Goal: Navigation & Orientation: Find specific page/section

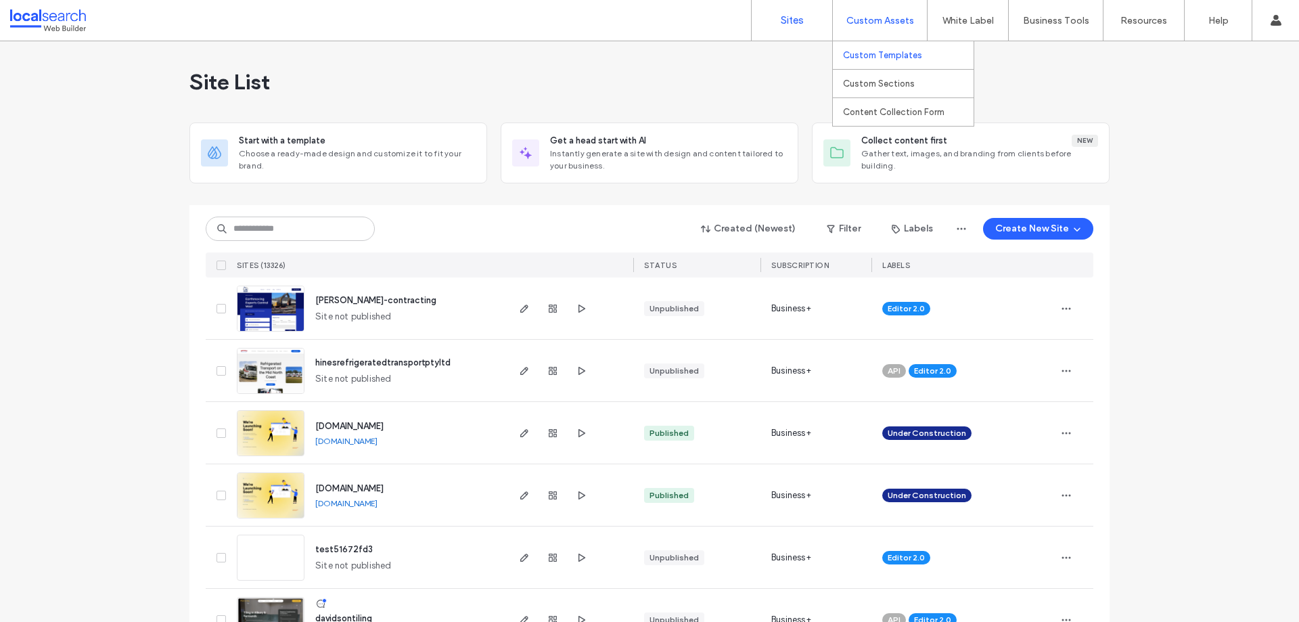
click at [881, 57] on label "Custom Templates" at bounding box center [882, 55] width 79 height 10
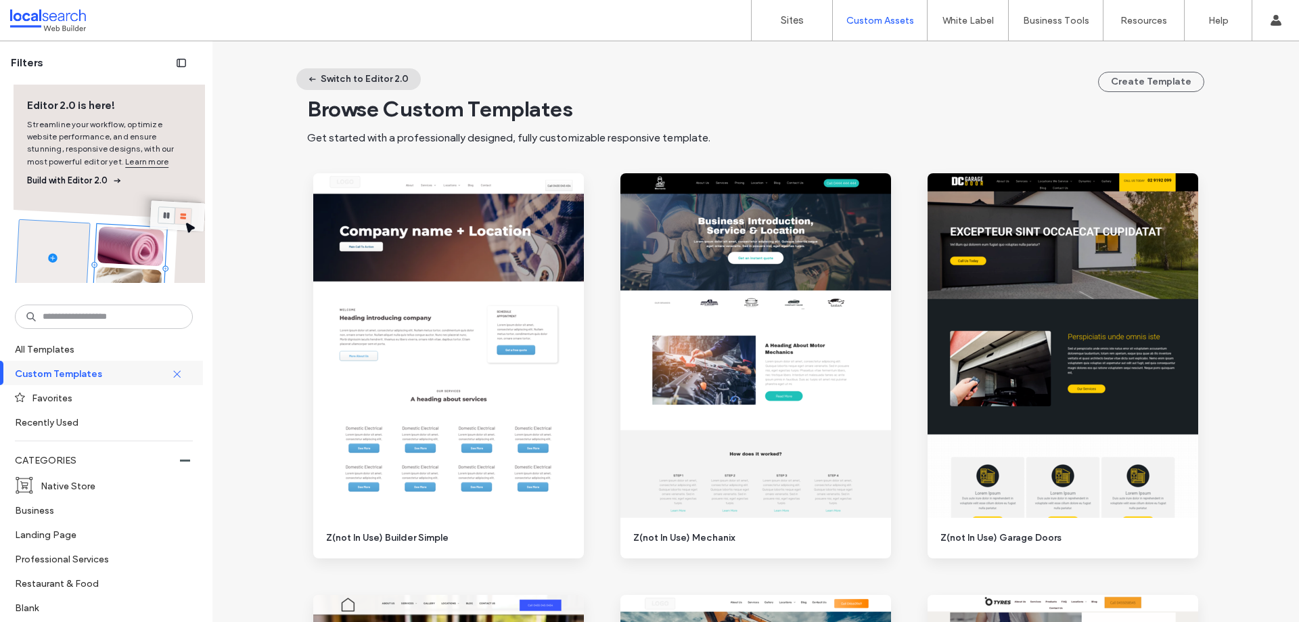
click at [361, 85] on button "Switch to Editor 2.0" at bounding box center [358, 79] width 124 height 22
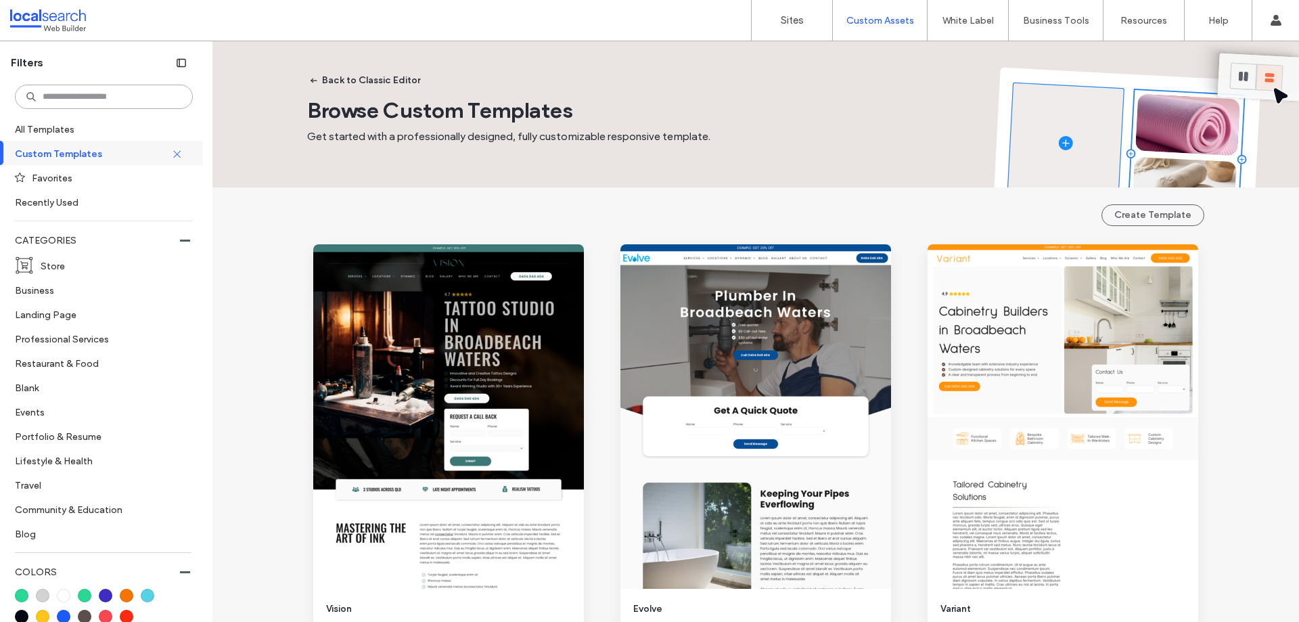
click at [132, 91] on input at bounding box center [104, 97] width 178 height 24
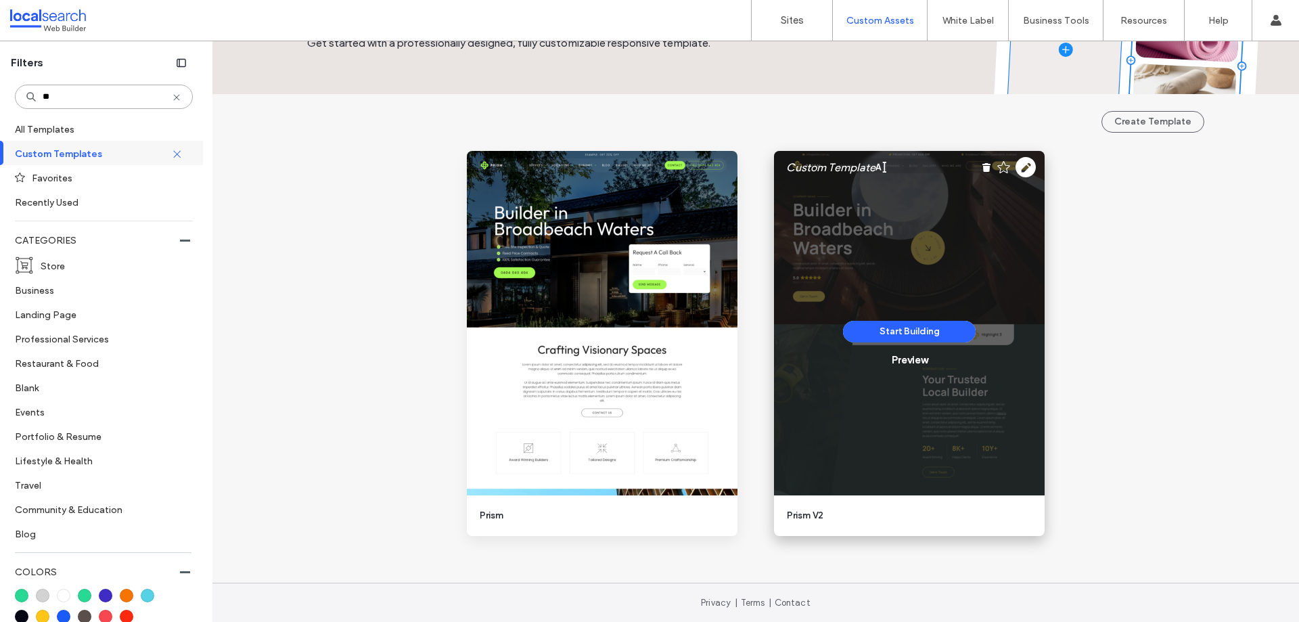
scroll to position [94, 0]
type input "**"
click at [907, 363] on div "Preview" at bounding box center [910, 359] width 36 height 12
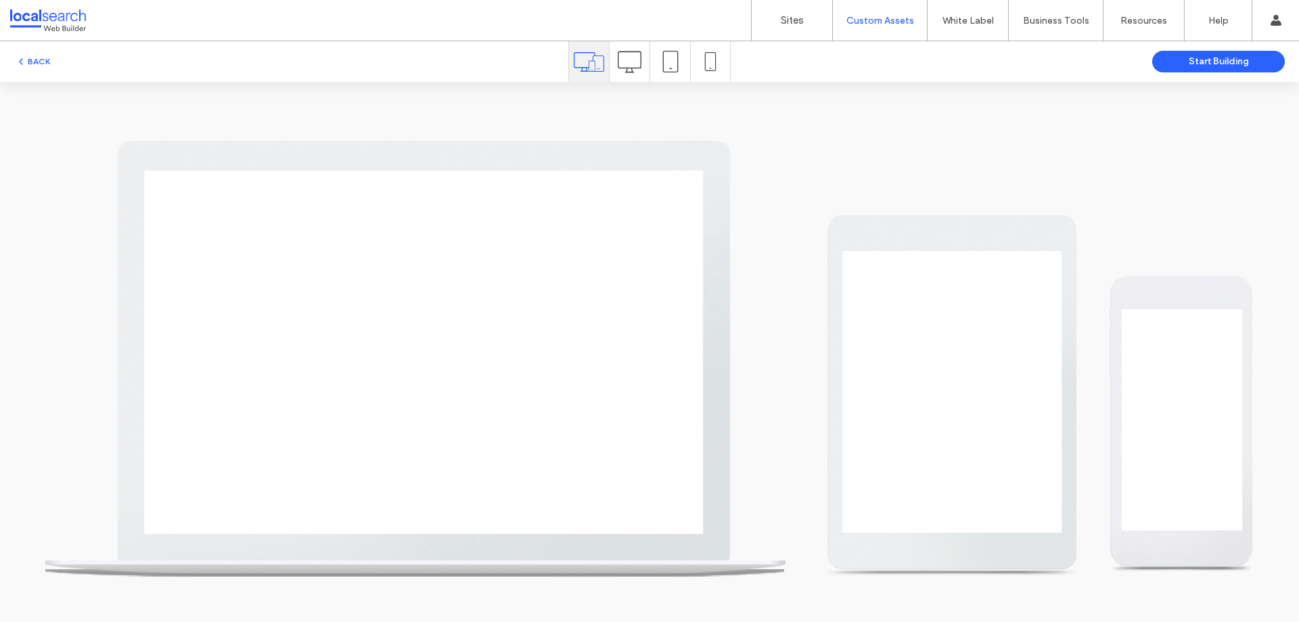
click at [617, 55] on div at bounding box center [630, 61] width 40 height 41
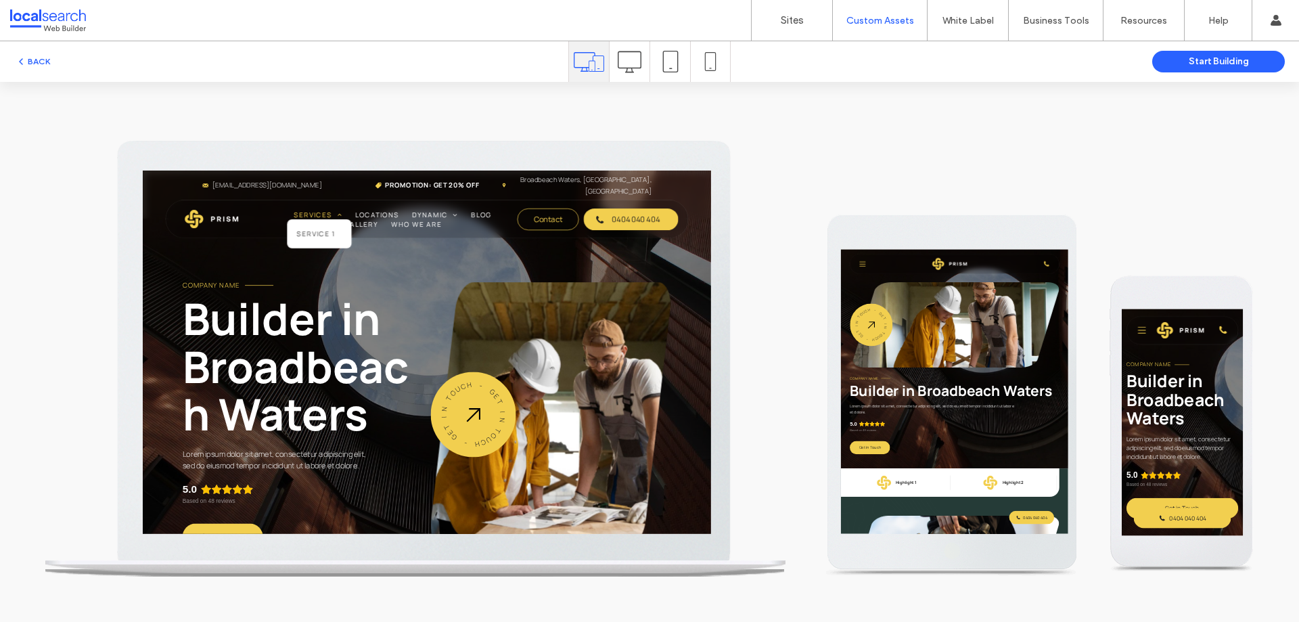
scroll to position [0, 0]
click at [386, 253] on span "Service 1" at bounding box center [389, 260] width 55 height 14
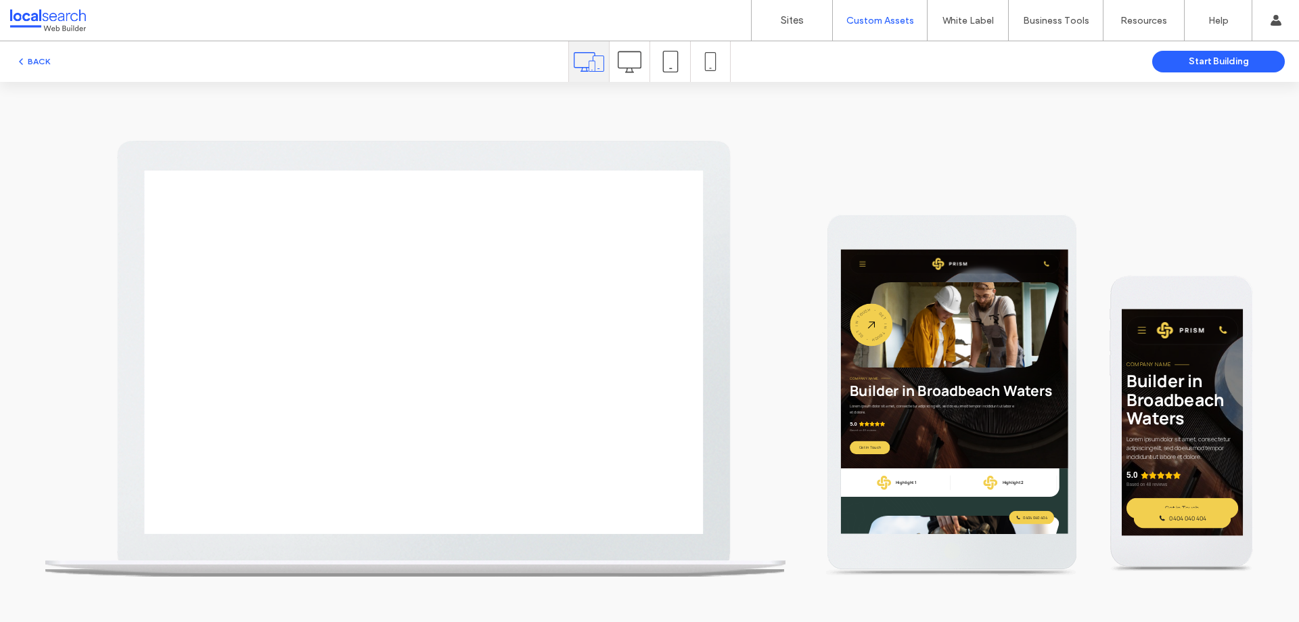
click at [621, 65] on icon at bounding box center [630, 62] width 24 height 24
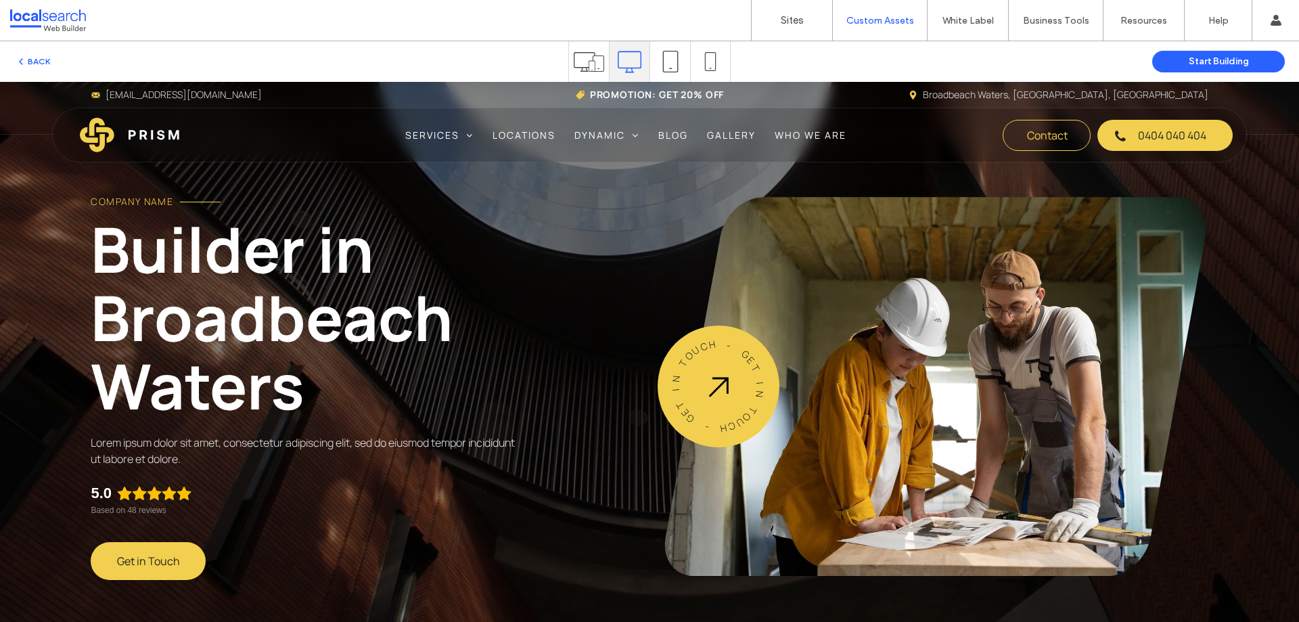
scroll to position [68, 0]
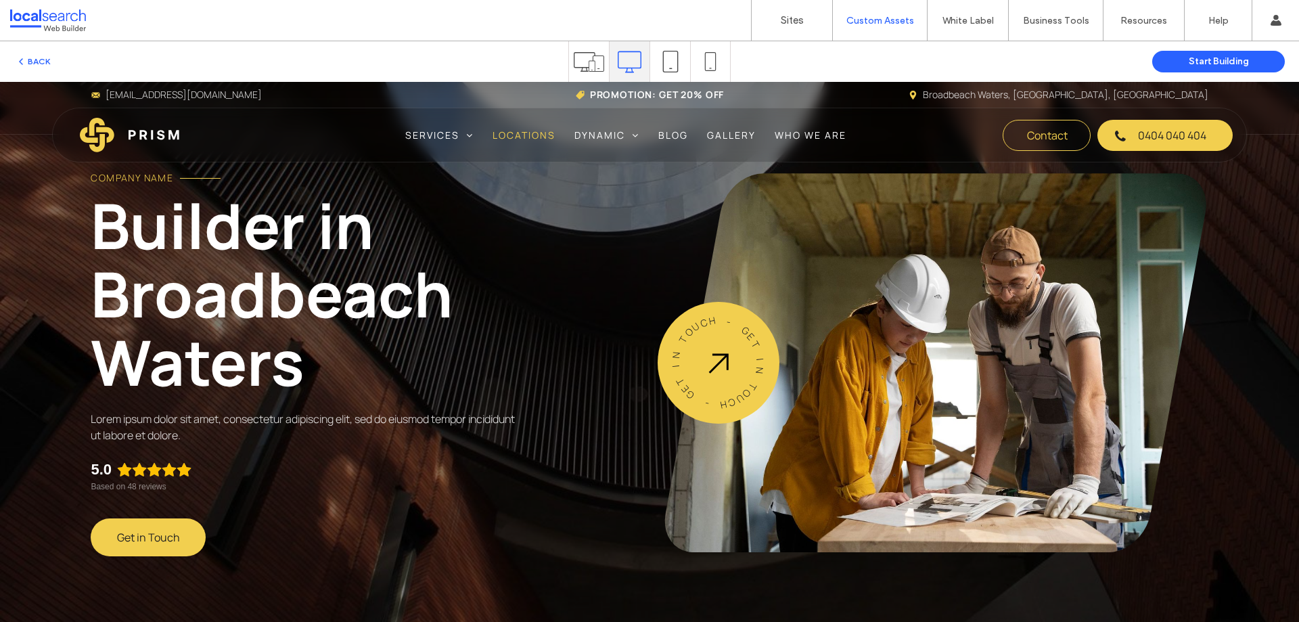
click at [521, 133] on span "Locations" at bounding box center [524, 135] width 63 height 14
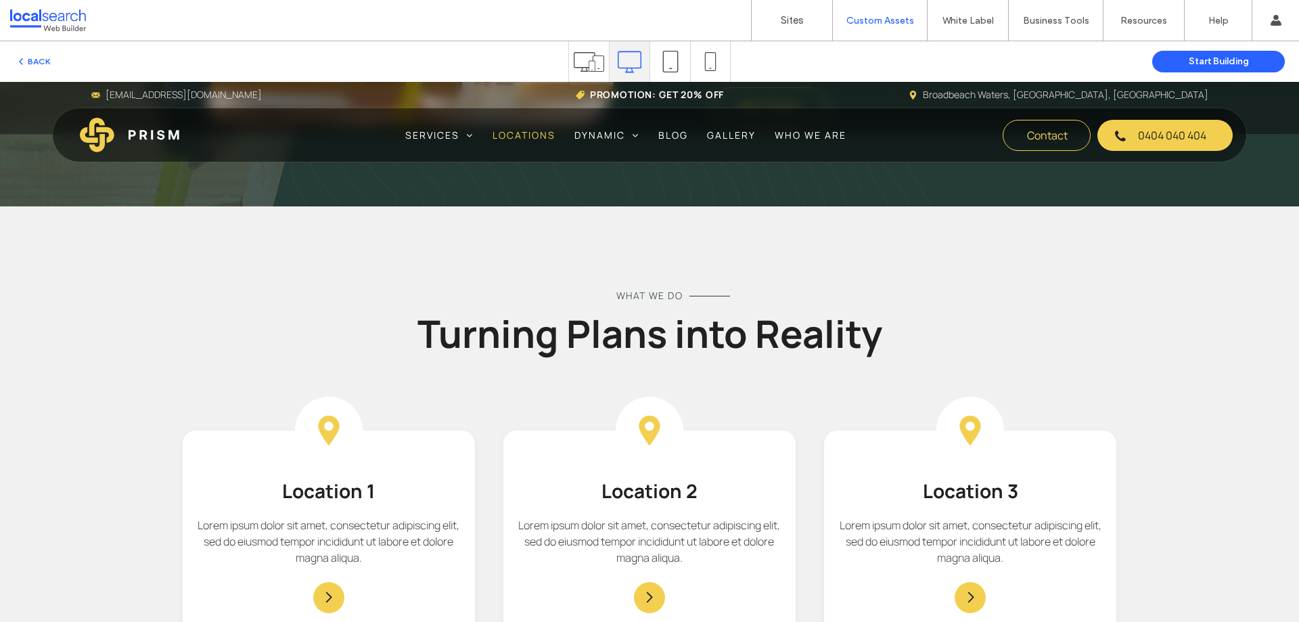
scroll to position [1015, 0]
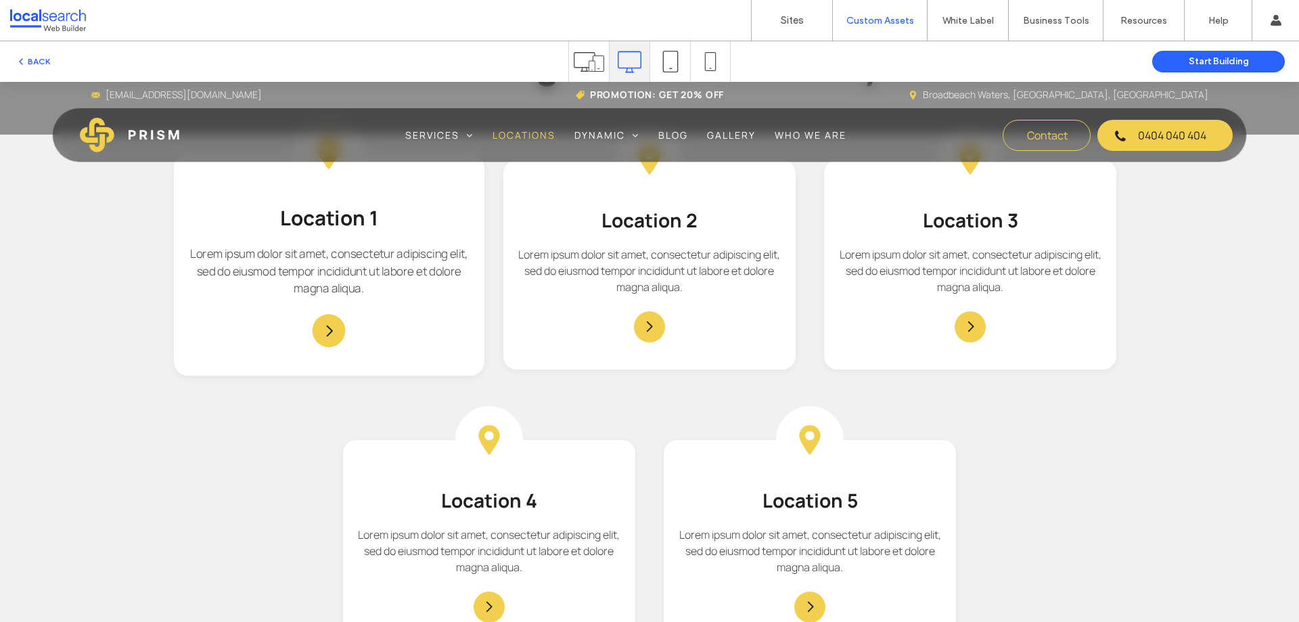
click at [352, 221] on span "Location 1" at bounding box center [328, 217] width 98 height 27
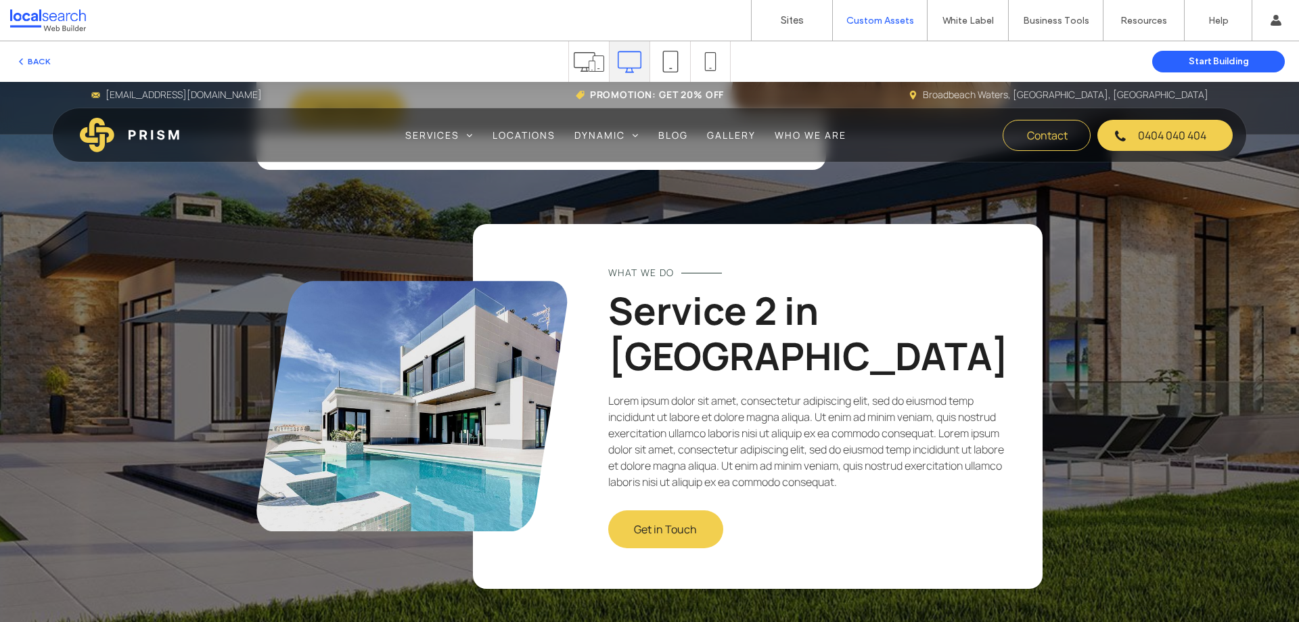
scroll to position [2435, 0]
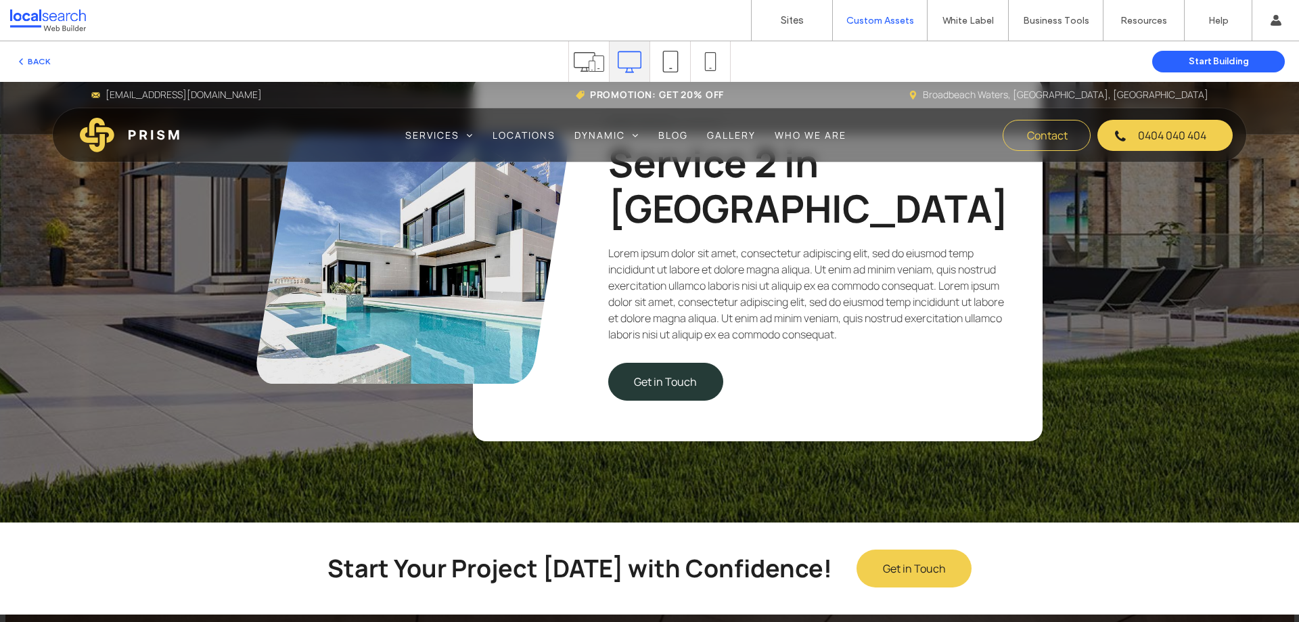
click at [691, 374] on span "Get in Touch" at bounding box center [665, 381] width 63 height 15
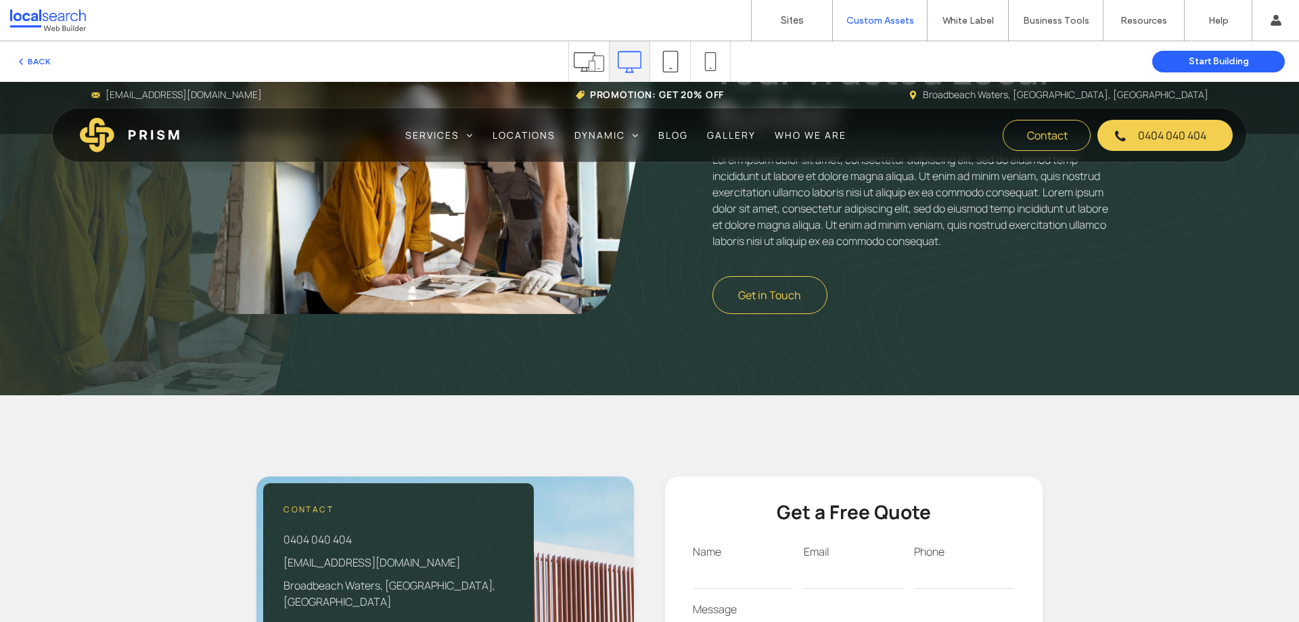
scroll to position [610, 0]
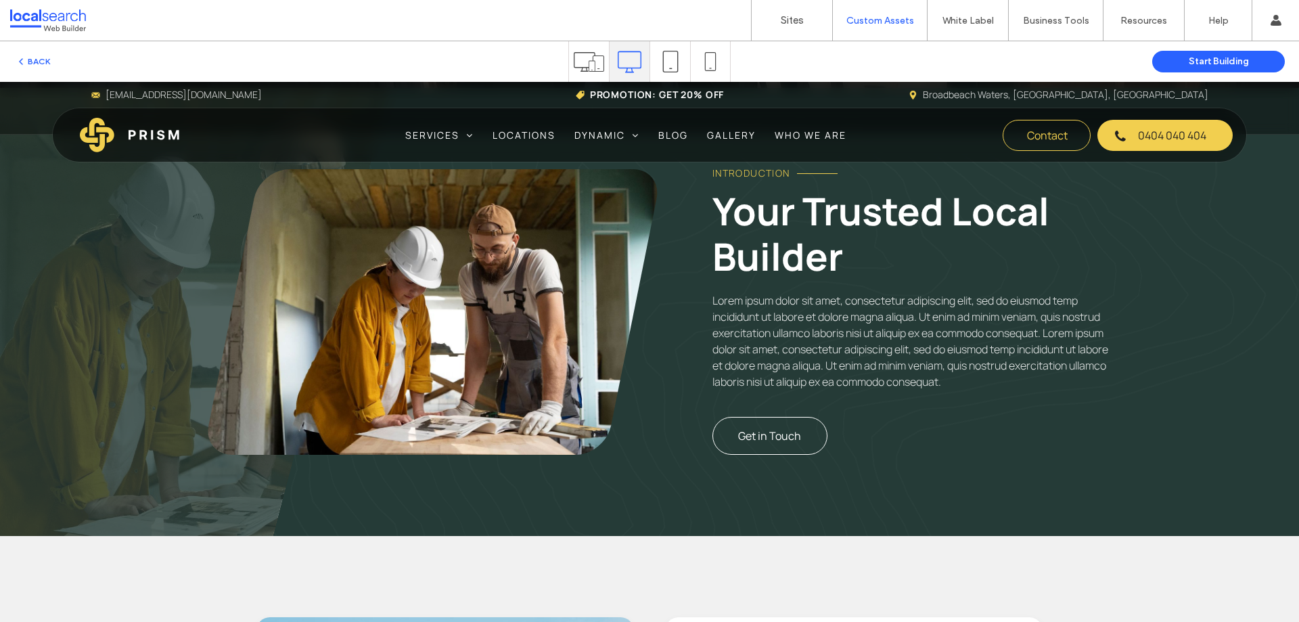
click at [758, 429] on span "Get in Touch" at bounding box center [769, 435] width 63 height 15
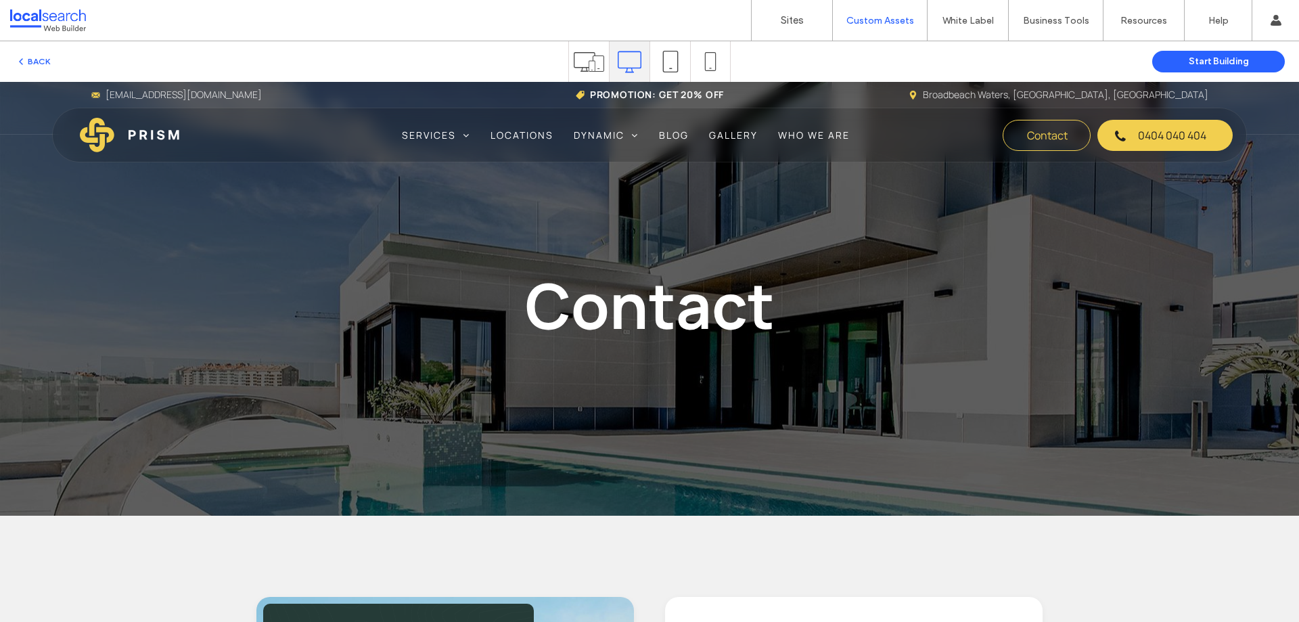
scroll to position [0, 0]
click at [36, 62] on button "BACK" at bounding box center [33, 61] width 35 height 16
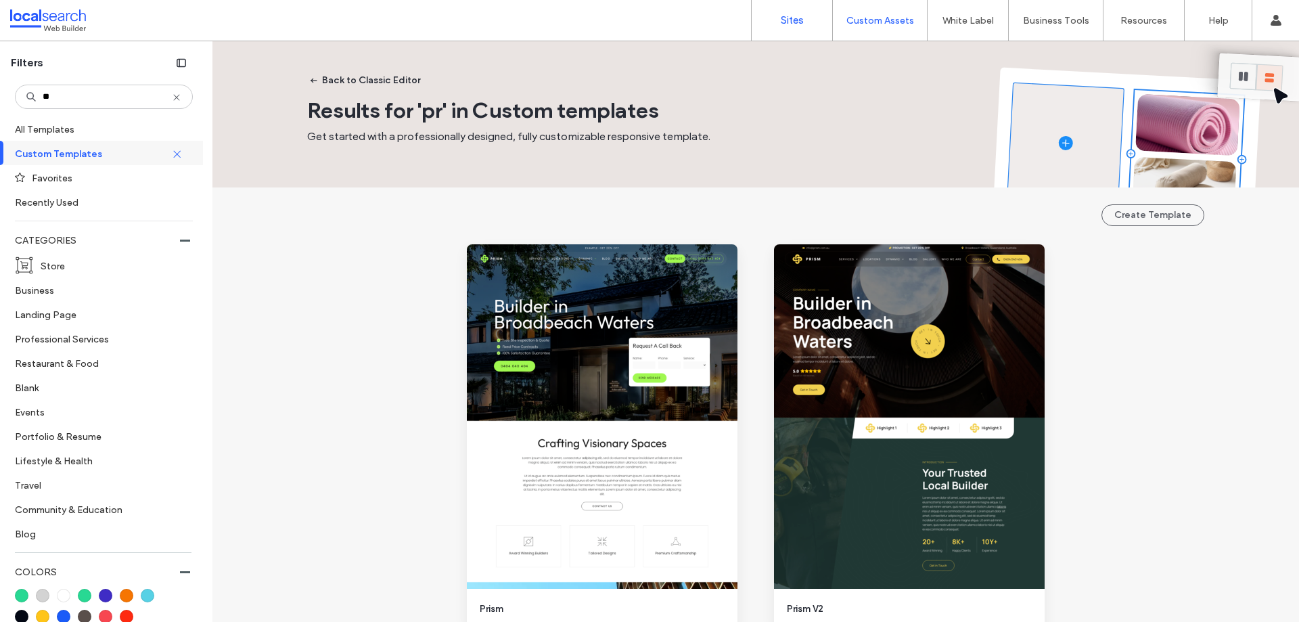
click at [800, 24] on label "Sites" at bounding box center [792, 20] width 23 height 12
